Goal: Check status: Check status

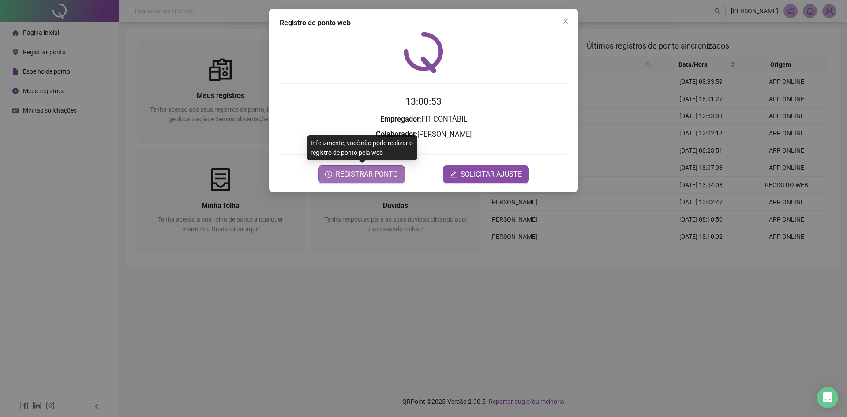
click at [392, 174] on span "REGISTRAR PONTO" at bounding box center [367, 174] width 62 height 11
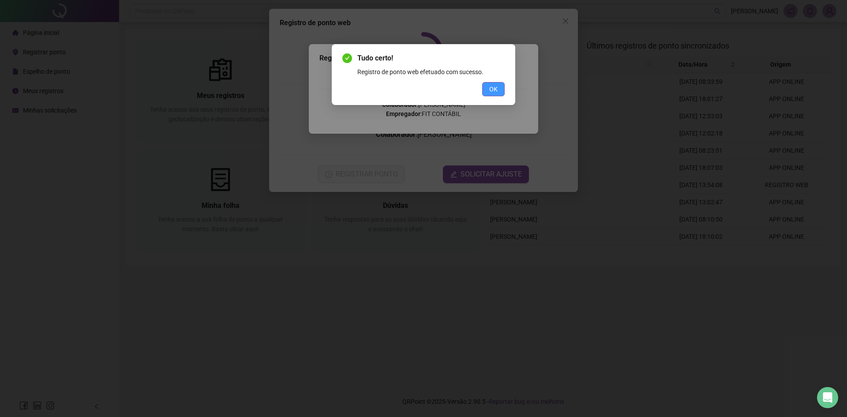
click at [492, 90] on span "OK" at bounding box center [493, 89] width 8 height 10
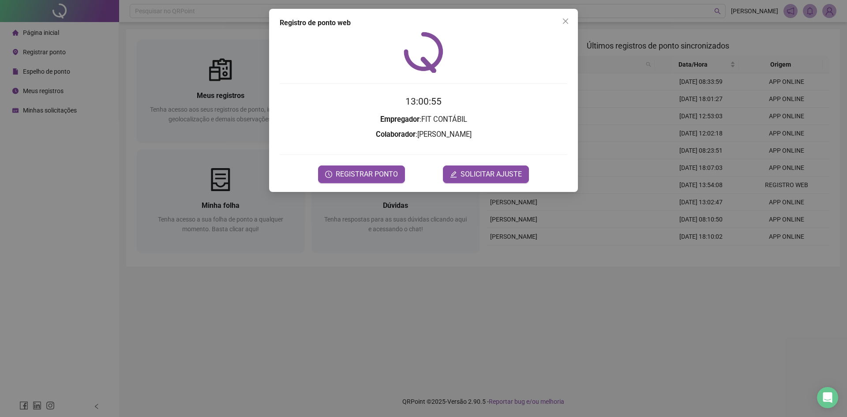
click at [567, 20] on icon "close" at bounding box center [565, 21] width 7 height 7
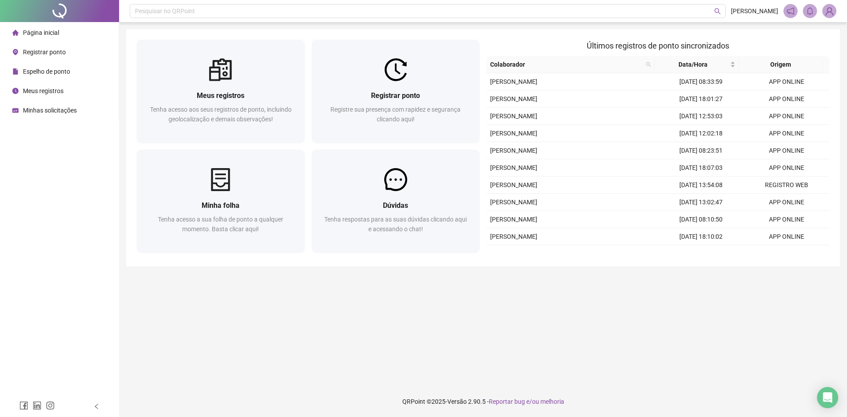
click at [552, 336] on main "Meus registros Tenha acesso aos seus registros de ponto, incluindo geolocalizaç…" at bounding box center [483, 204] width 714 height 350
click at [43, 88] on span "Meus registros" at bounding box center [43, 90] width 41 height 7
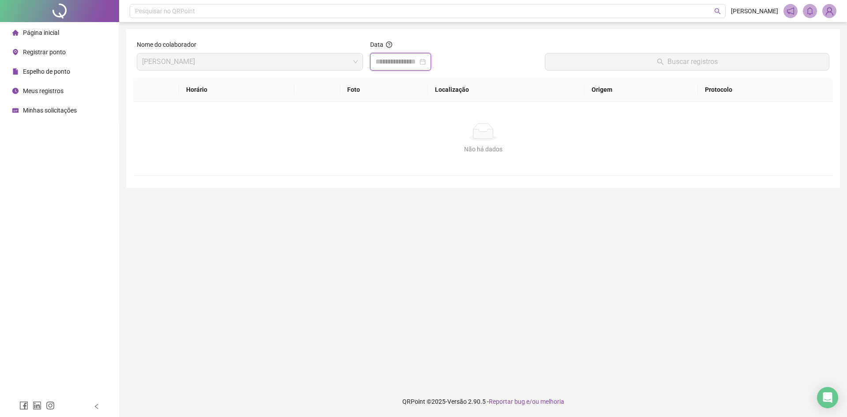
click at [387, 61] on input at bounding box center [397, 61] width 42 height 11
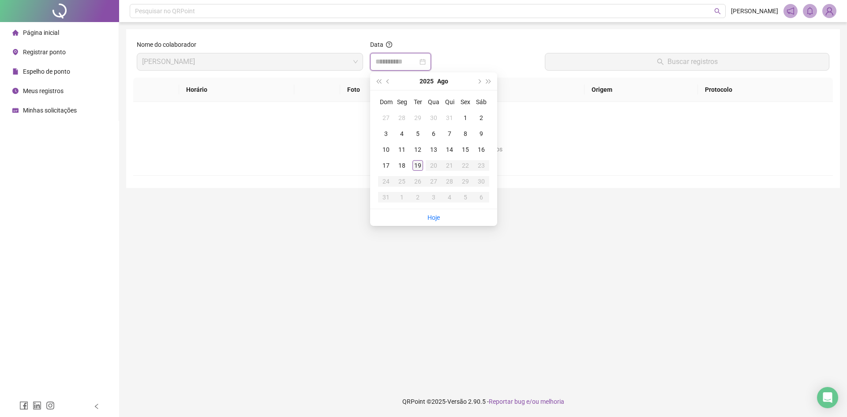
type input "**********"
click at [417, 164] on div "19" at bounding box center [418, 165] width 11 height 11
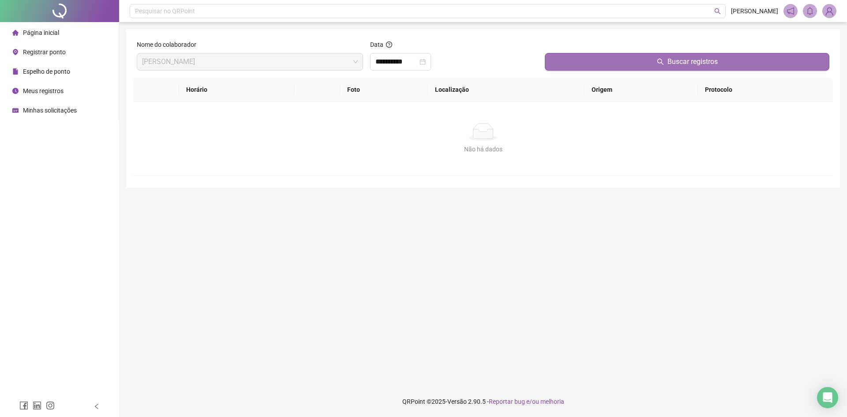
click at [650, 59] on button "Buscar registros" at bounding box center [687, 62] width 285 height 18
